Goal: Task Accomplishment & Management: Use online tool/utility

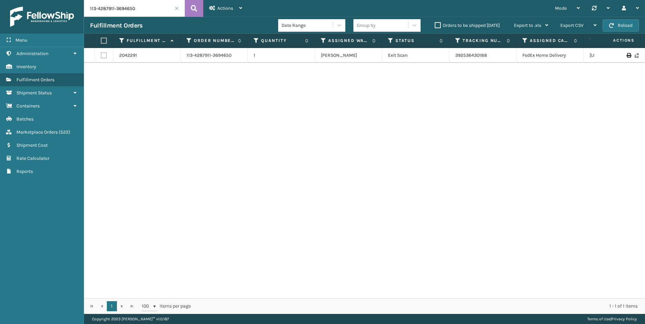
click at [139, 10] on input "113-4287911-3694650" at bounding box center [134, 8] width 101 height 17
type input "111-1151818-9697830"
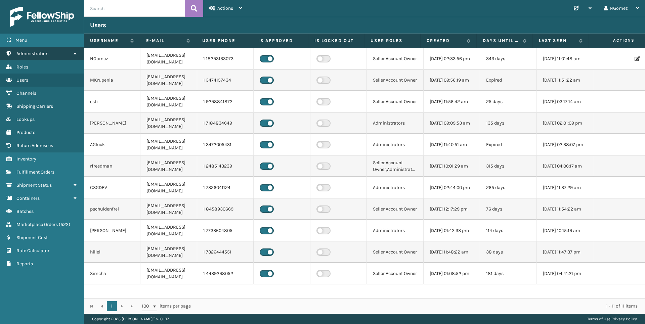
click at [72, 56] on link "Administration" at bounding box center [42, 53] width 84 height 13
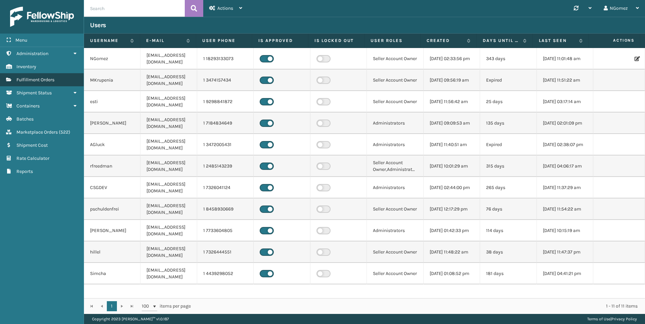
click at [58, 83] on link "Fulfillment Orders" at bounding box center [42, 79] width 84 height 13
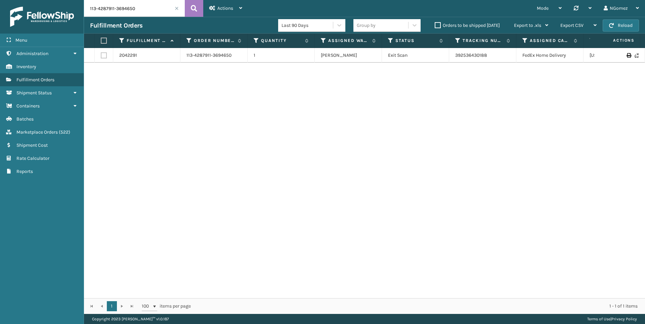
click at [146, 11] on input "113-4287911-3694650" at bounding box center [134, 8] width 101 height 17
paste input "1-1151818-969783"
click at [471, 56] on link "883806668652" at bounding box center [472, 59] width 34 height 6
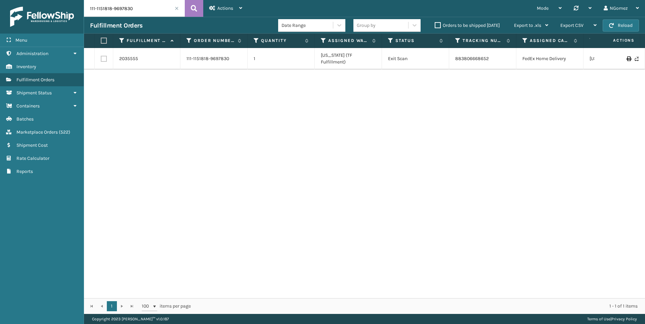
click at [110, 9] on input "111-1151818-9697830" at bounding box center [134, 8] width 101 height 17
paste input "3-4393274-3821807"
click at [478, 56] on link "392266777991" at bounding box center [470, 59] width 30 height 6
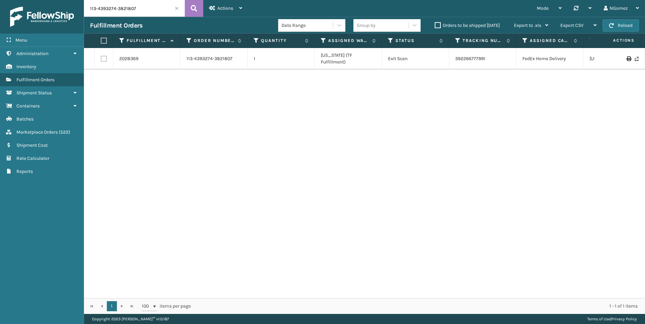
click at [127, 9] on input "113-4393274-3821807" at bounding box center [134, 8] width 101 height 17
paste input "2-5951758-5737839"
type input "112-5951758-5737839"
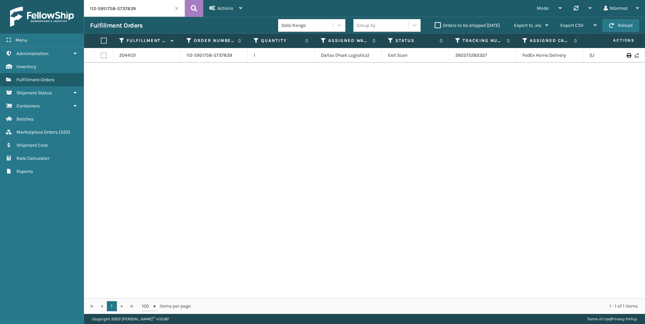
click at [135, 10] on input "112-5951758-5737839" at bounding box center [134, 8] width 101 height 17
paste input "114-2138815-7833008"
type input "114-2138815-7833008"
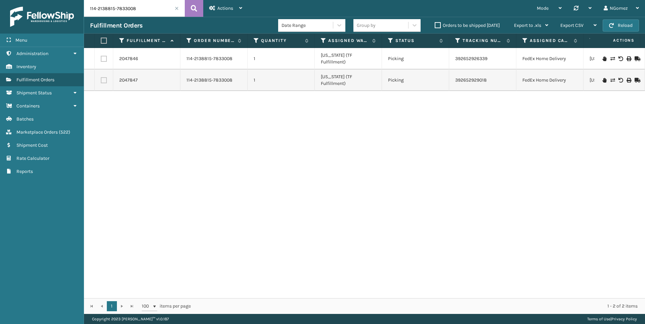
click at [128, 10] on input "114-2138815-7833008" at bounding box center [134, 8] width 101 height 17
paste input "114-3428140-4848234"
type input "114-3428140-4848234"
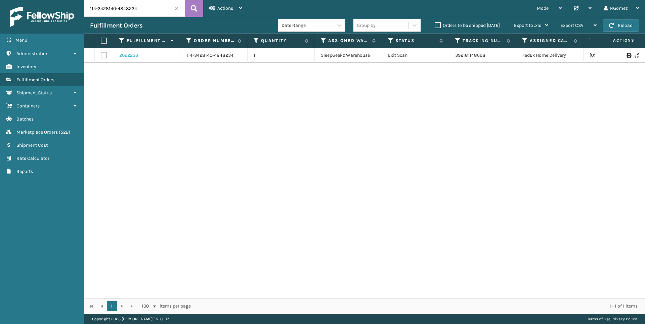
click at [132, 56] on link "2022236" at bounding box center [128, 55] width 19 height 7
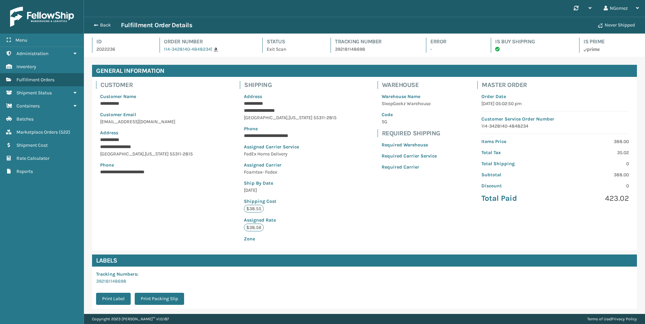
scroll to position [16, 561]
click at [43, 134] on span "Marketplace Orders" at bounding box center [36, 132] width 41 height 6
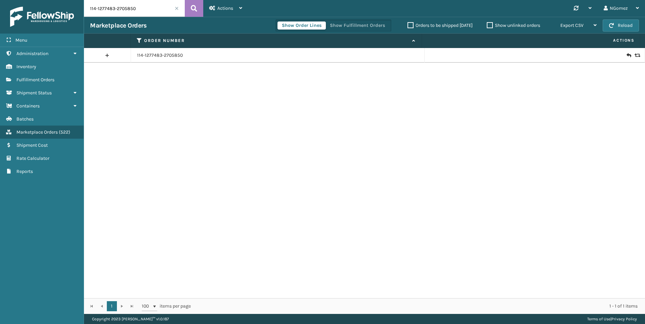
click at [128, 10] on input "114-1277483-2705850" at bounding box center [134, 8] width 101 height 17
paste input "3428140-4848234"
click at [635, 56] on icon at bounding box center [637, 55] width 4 height 5
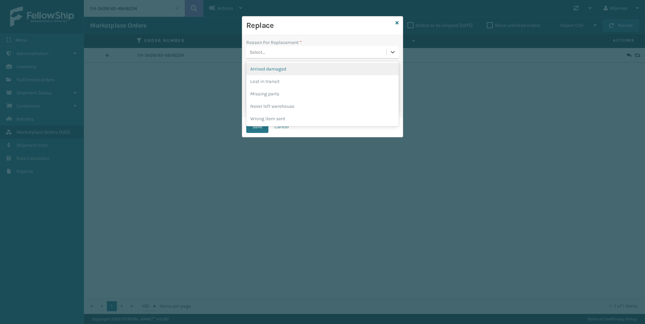
click at [301, 51] on div "Select..." at bounding box center [316, 52] width 140 height 11
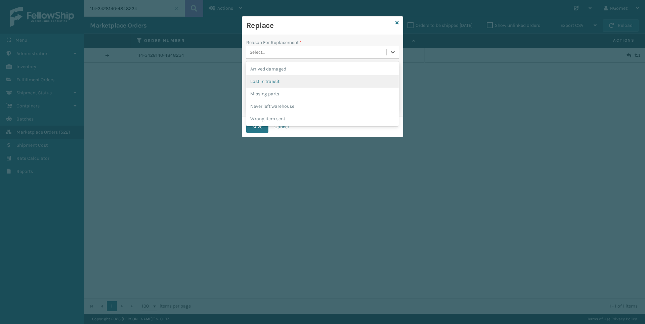
click at [281, 84] on div "Lost in transit" at bounding box center [322, 81] width 153 height 12
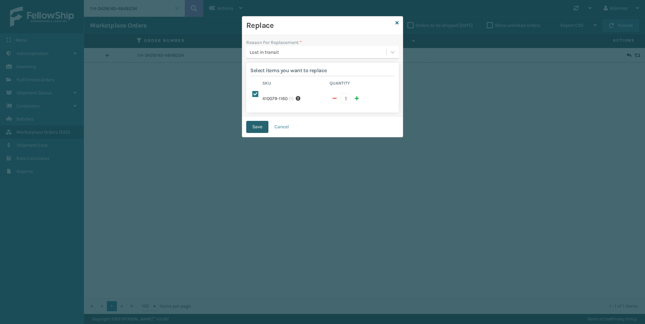
click at [253, 130] on button "Save" at bounding box center [257, 127] width 22 height 12
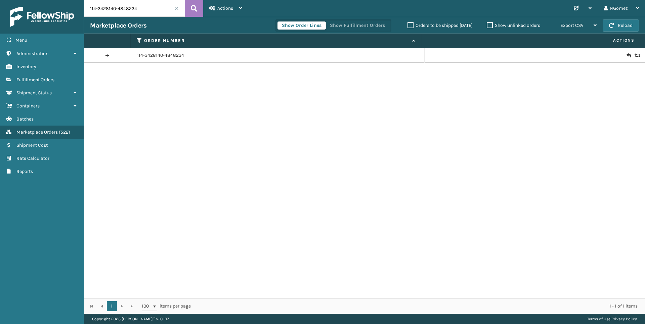
click at [135, 12] on input "114-3428140-4848234" at bounding box center [134, 8] width 101 height 17
paste input "2-0370237-6630640"
type input "112-0370237-6630640"
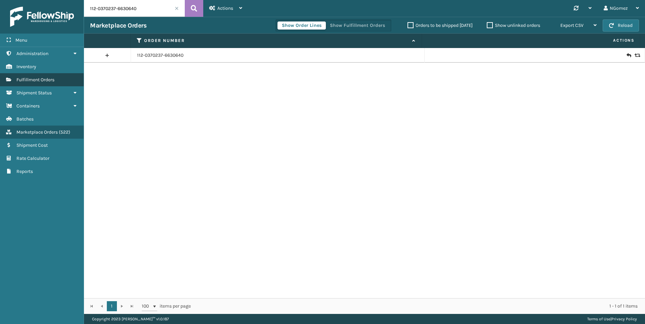
click at [30, 76] on link "Fulfillment Orders" at bounding box center [42, 79] width 84 height 13
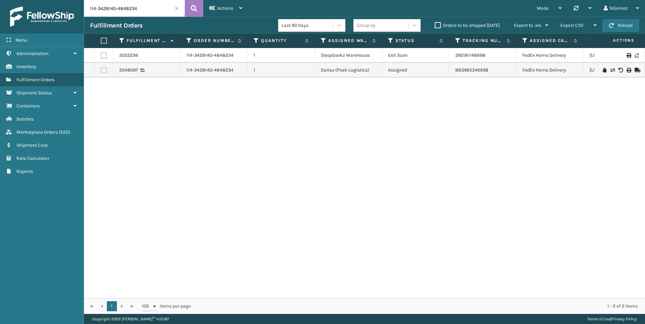
drag, startPoint x: 469, startPoint y: 66, endPoint x: 441, endPoint y: 105, distance: 48.6
click at [441, 105] on div "2022236 114-3428140-4848234 1 SleepGeekz Warehouse Exit Scan 392181148698 FedEx…" at bounding box center [364, 173] width 561 height 250
click at [46, 135] on link "Marketplace Orders ( 522 )" at bounding box center [42, 132] width 84 height 13
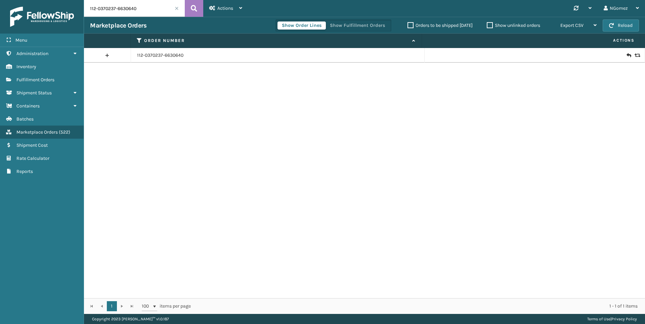
click at [142, 8] on input "112-0370237-6630640" at bounding box center [134, 8] width 101 height 17
paste input "111-7909238-1920229"
type input "111-7909238-1920229"
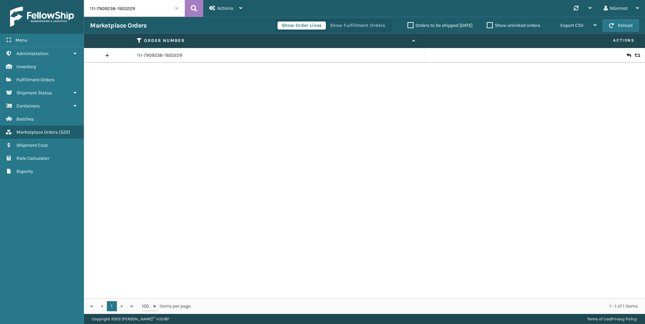
click at [627, 55] on icon at bounding box center [629, 55] width 4 height 7
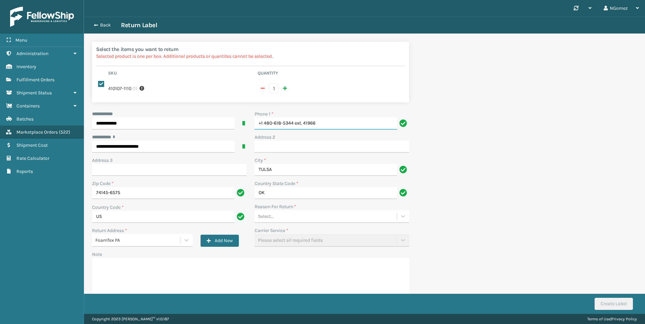
drag, startPoint x: 325, startPoint y: 128, endPoint x: 293, endPoint y: 123, distance: 32.3
click at [293, 123] on input "+1 480-618-5344 ext. 41966" at bounding box center [326, 124] width 142 height 12
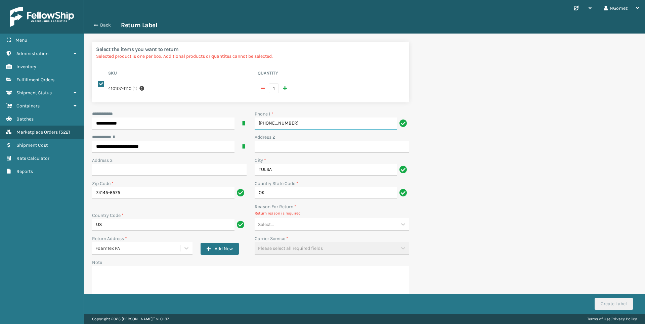
type input "+1 480-618-5344"
click at [275, 235] on div "**********" at bounding box center [250, 212] width 325 height 203
drag, startPoint x: 276, startPoint y: 231, endPoint x: 276, endPoint y: 226, distance: 5.0
click at [276, 229] on div "Select..." at bounding box center [332, 224] width 155 height 13
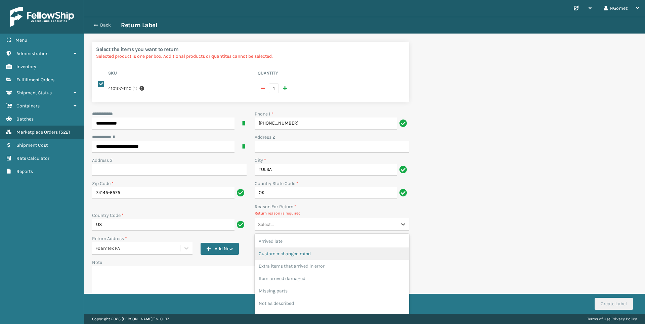
click at [281, 251] on div "Customer changed mind" at bounding box center [332, 254] width 155 height 12
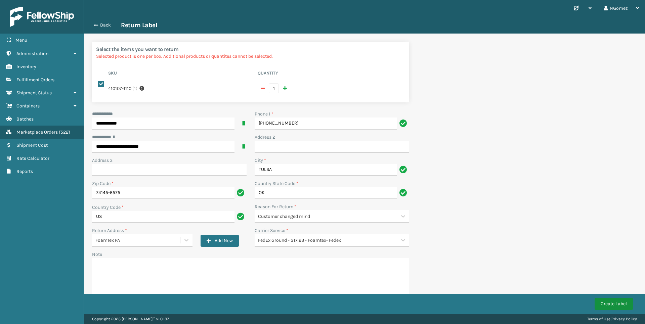
click at [604, 303] on button "Create Label" at bounding box center [614, 304] width 38 height 12
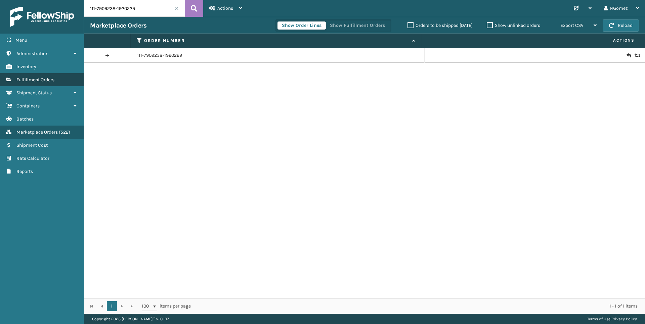
click at [63, 79] on link "Fulfillment Orders" at bounding box center [42, 79] width 84 height 13
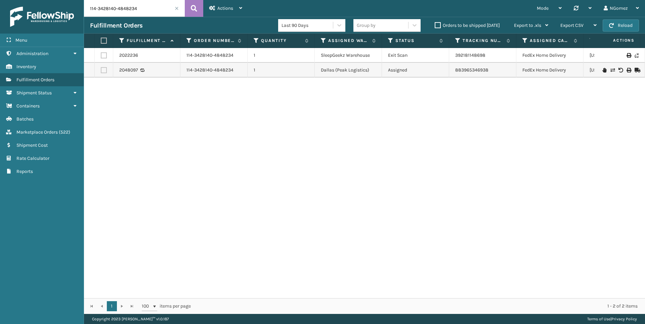
click at [122, 7] on input "114-3428140-4848234" at bounding box center [134, 8] width 101 height 17
paste input "3552"
type input "3552"
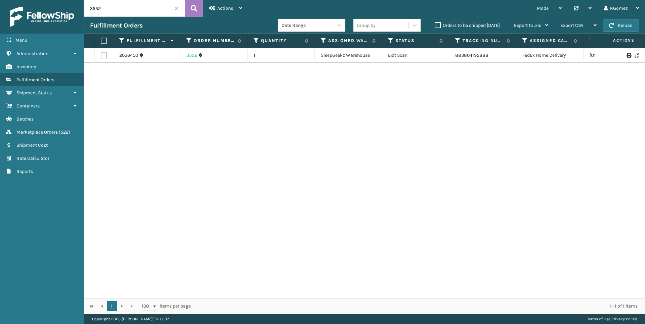
click at [194, 52] on link "3552" at bounding box center [192, 55] width 11 height 7
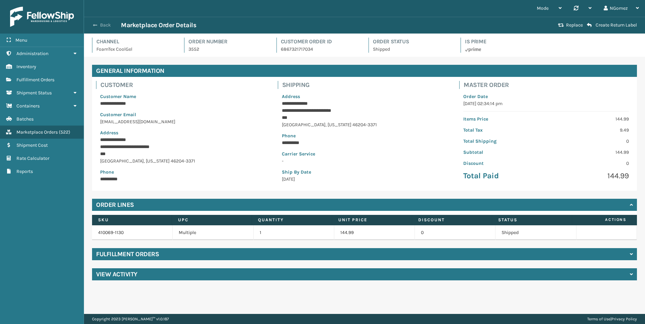
click at [105, 25] on button "Back" at bounding box center [105, 25] width 31 height 6
